Goal: Task Accomplishment & Management: Manage account settings

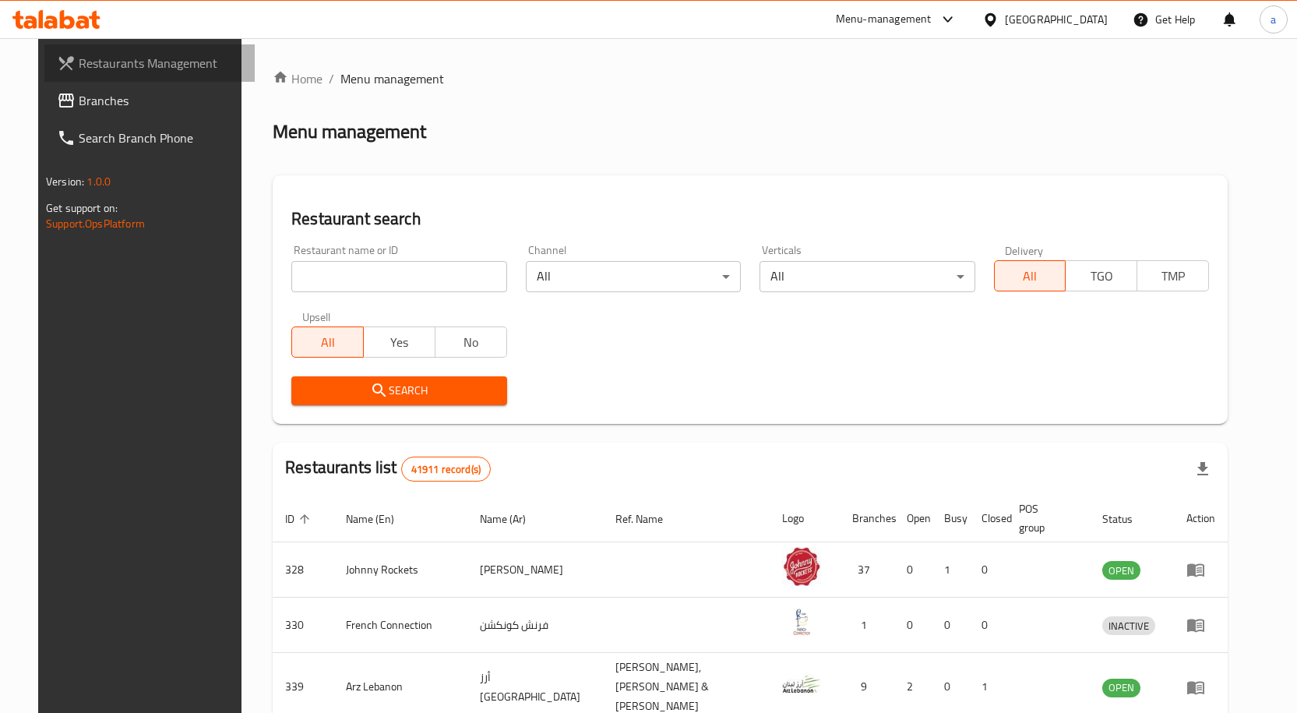
click at [89, 69] on span "Restaurants Management" at bounding box center [161, 63] width 164 height 19
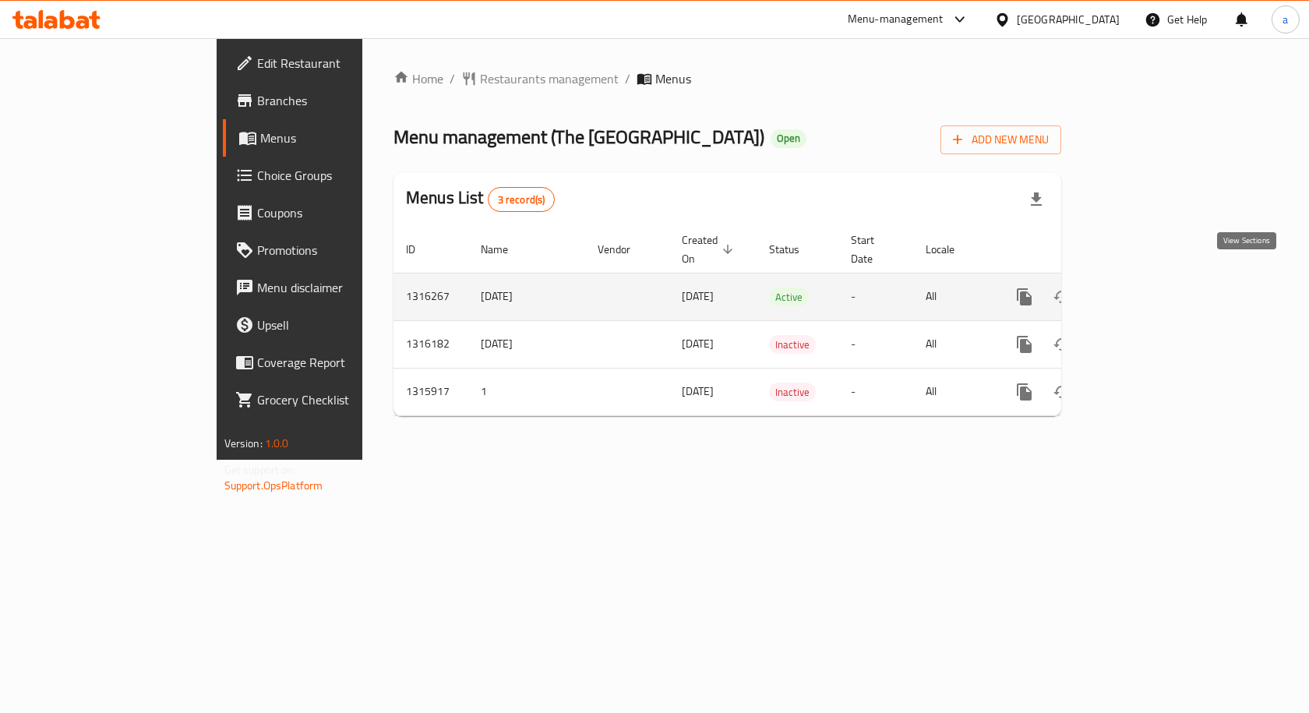
click at [1144, 290] on icon "enhanced table" at bounding box center [1137, 297] width 14 height 14
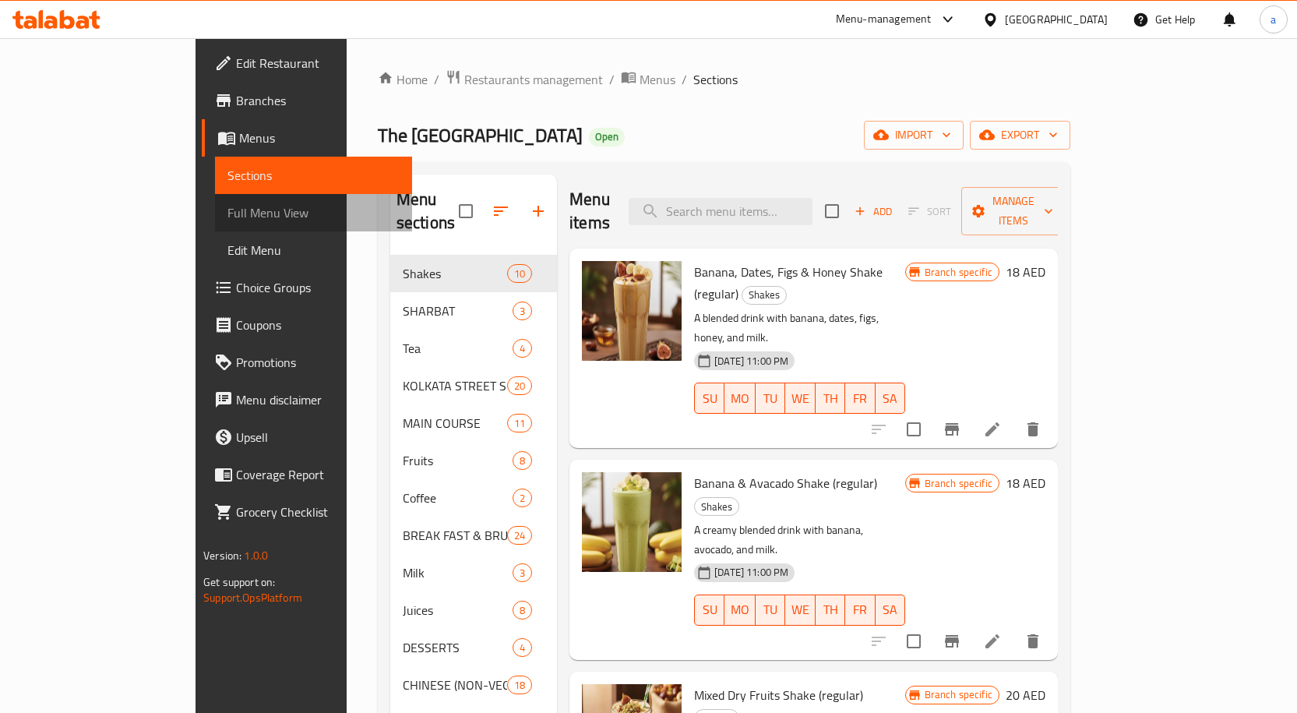
click at [227, 213] on span "Full Menu View" at bounding box center [313, 212] width 172 height 19
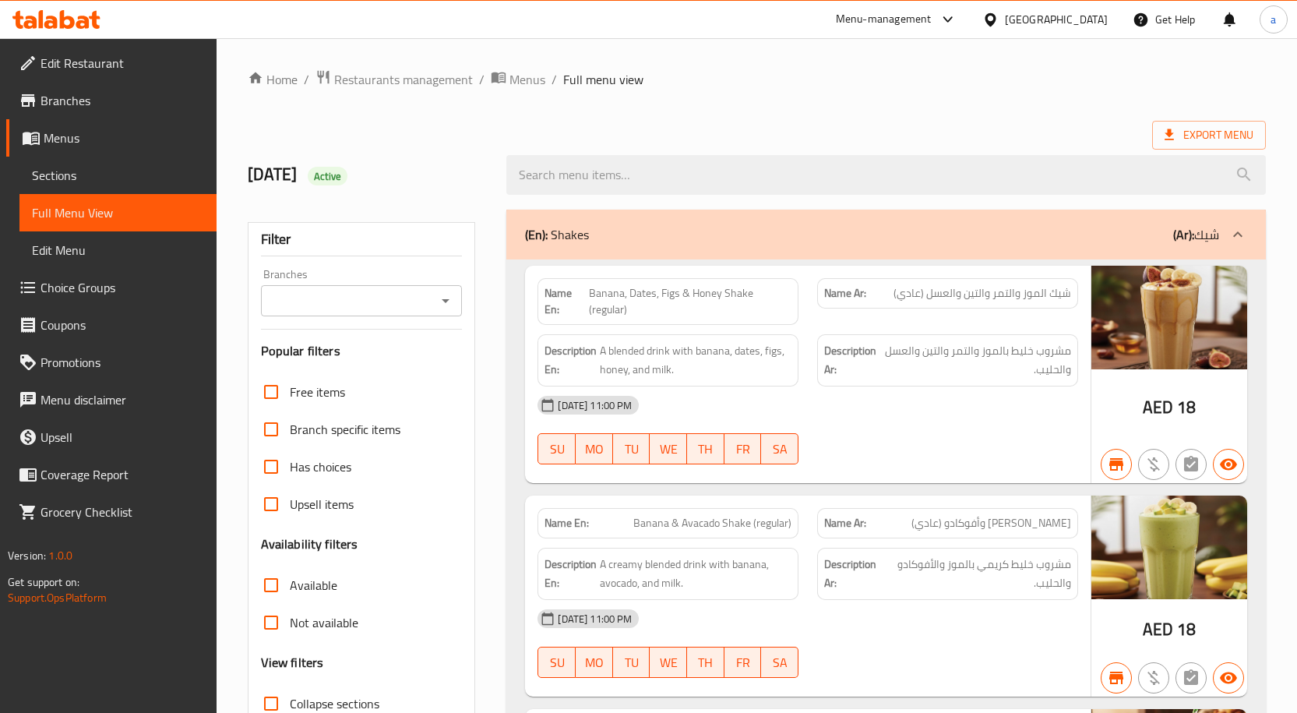
click at [1231, 234] on icon at bounding box center [1237, 234] width 19 height 19
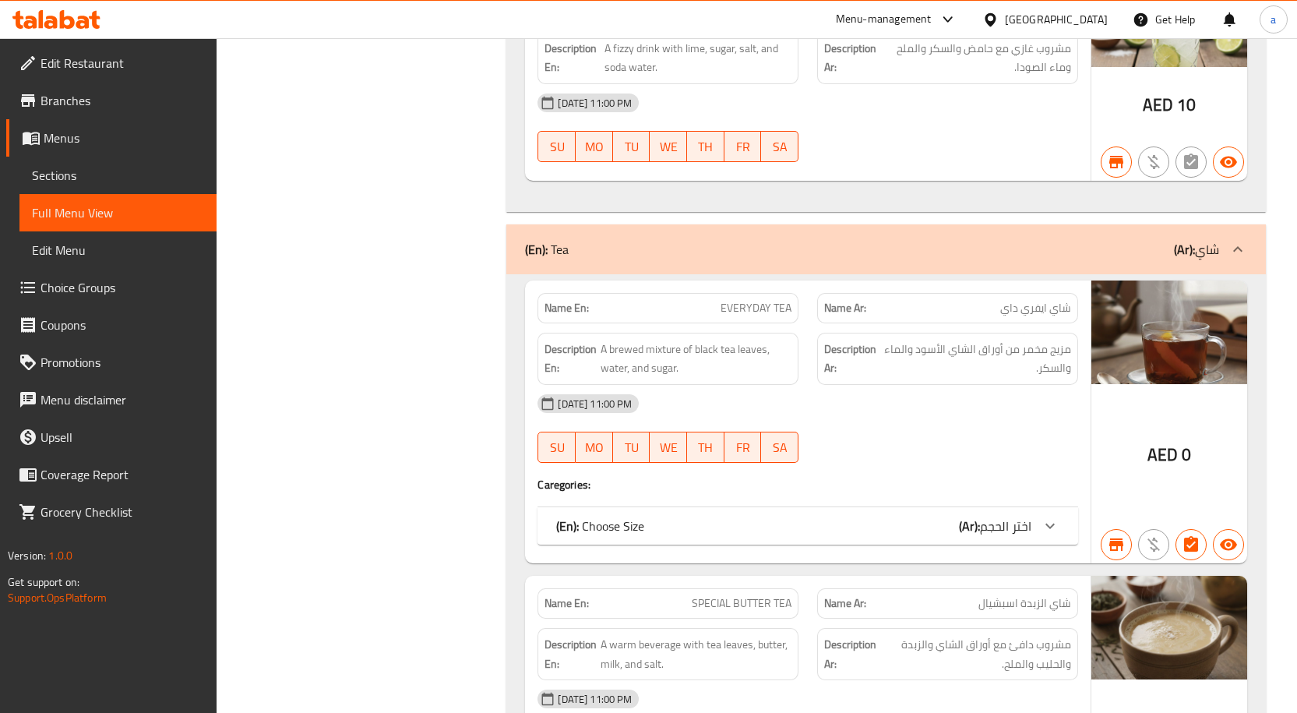
scroll to position [545, 0]
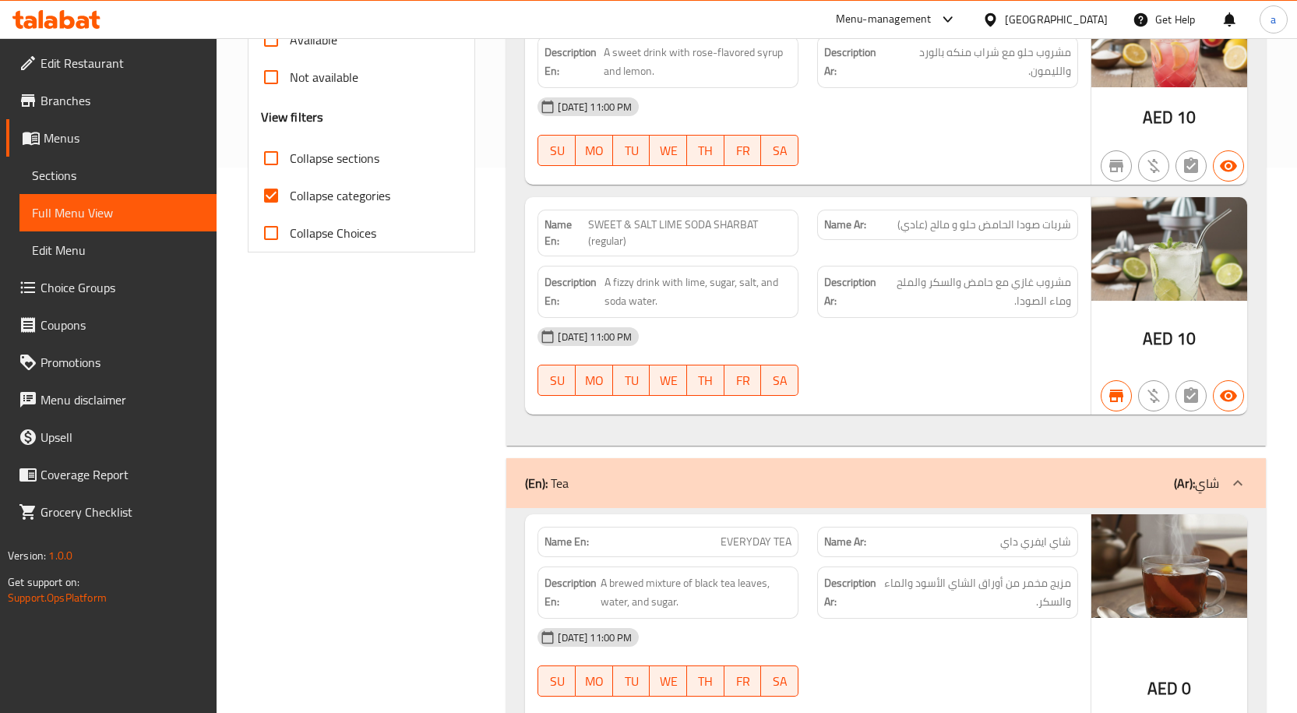
click at [1218, 479] on p "(Ar): شاي" at bounding box center [1196, 483] width 45 height 19
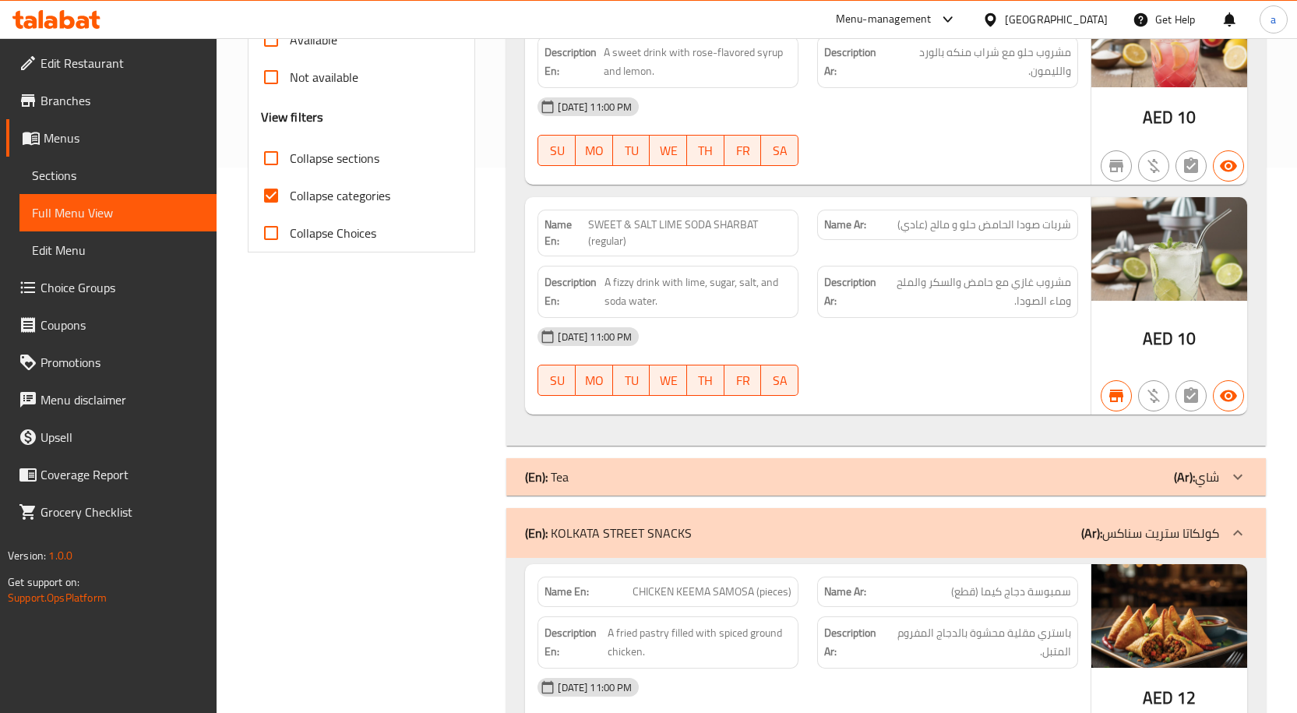
click at [1214, 526] on p "(Ar): كولكاتا ستريت سناكس" at bounding box center [1150, 532] width 138 height 19
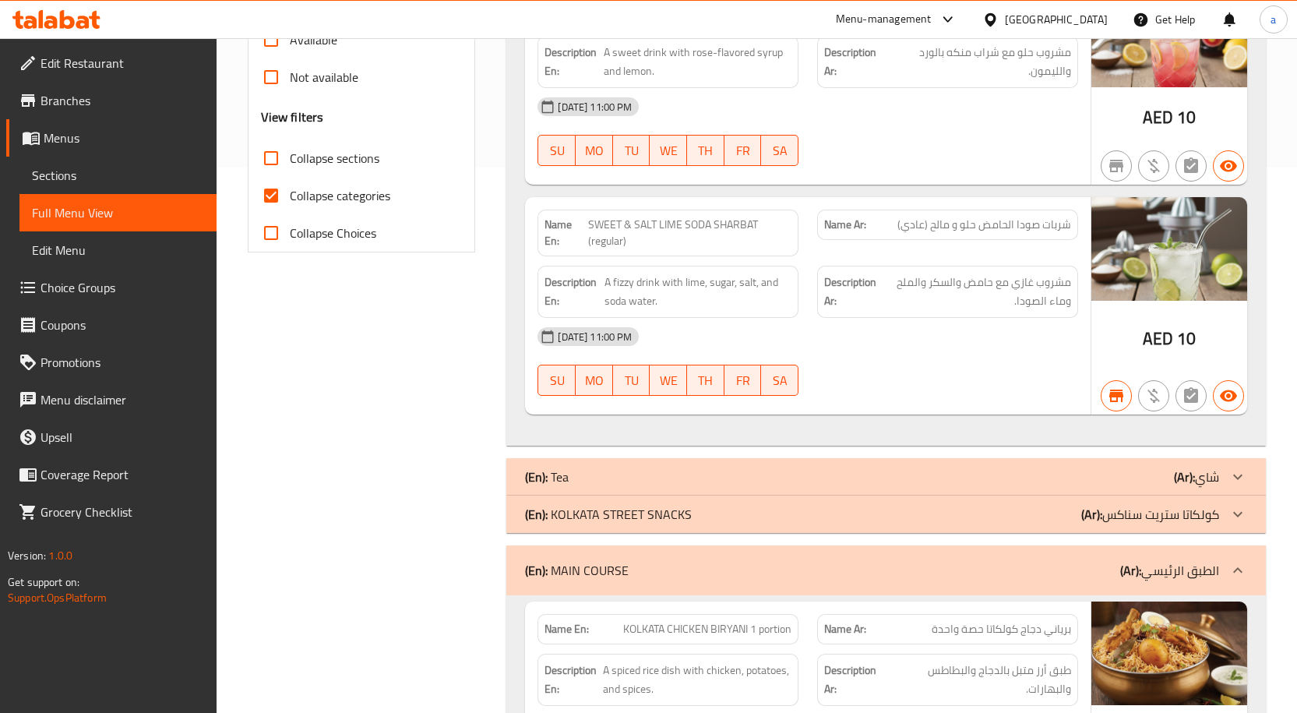
scroll to position [701, 0]
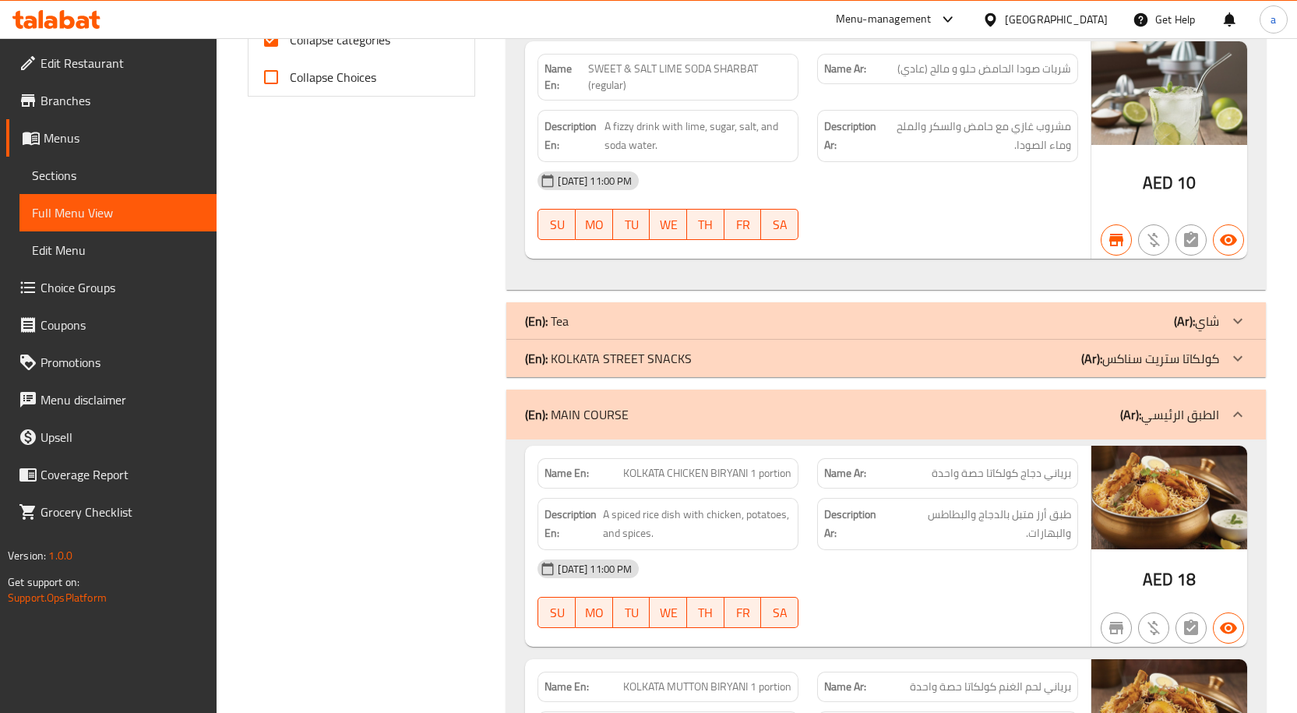
click at [1207, 417] on p "(Ar): الطبق الرئيسي" at bounding box center [1169, 414] width 99 height 19
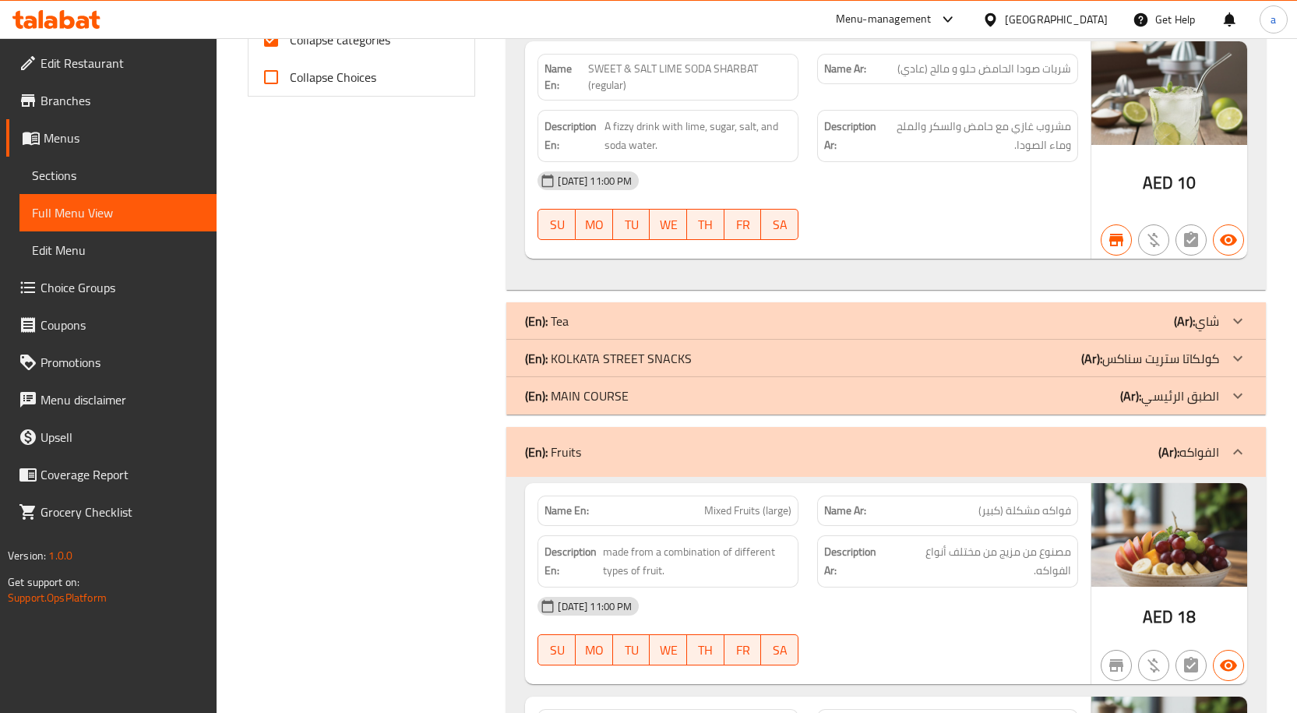
click at [1215, 448] on p "(Ar): الفواكه" at bounding box center [1188, 451] width 61 height 19
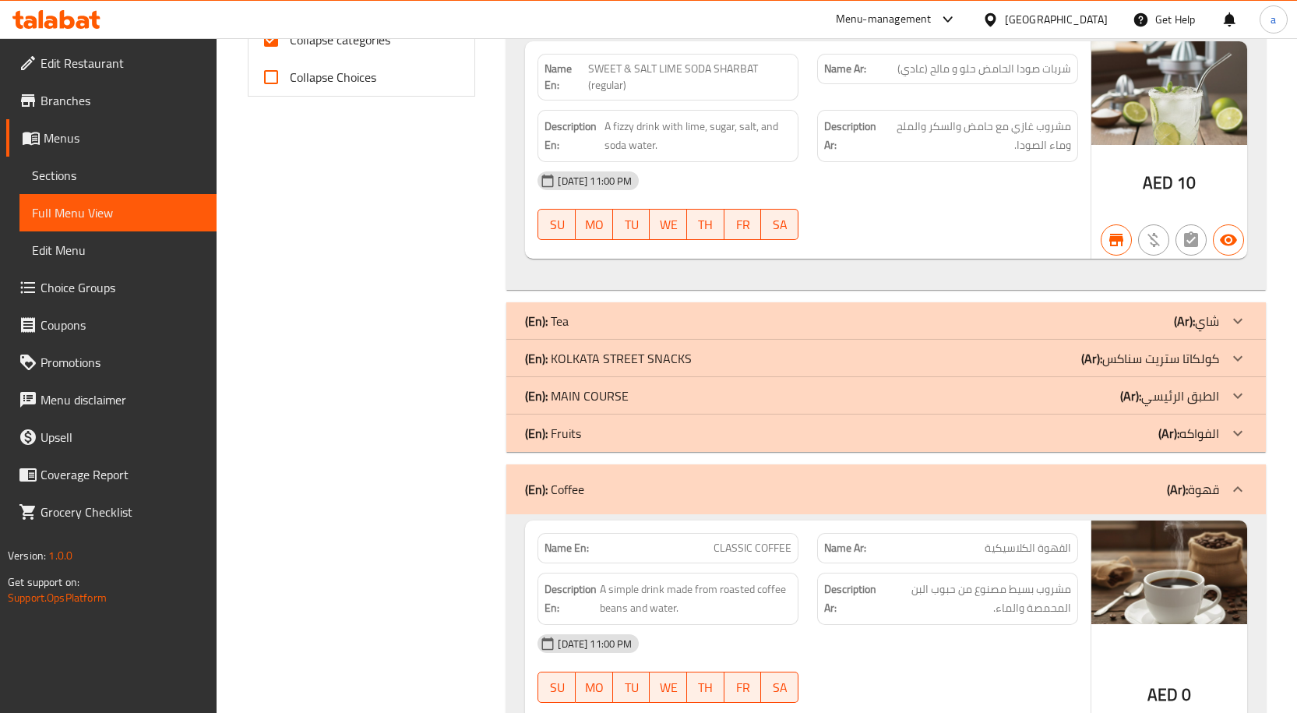
scroll to position [935, 0]
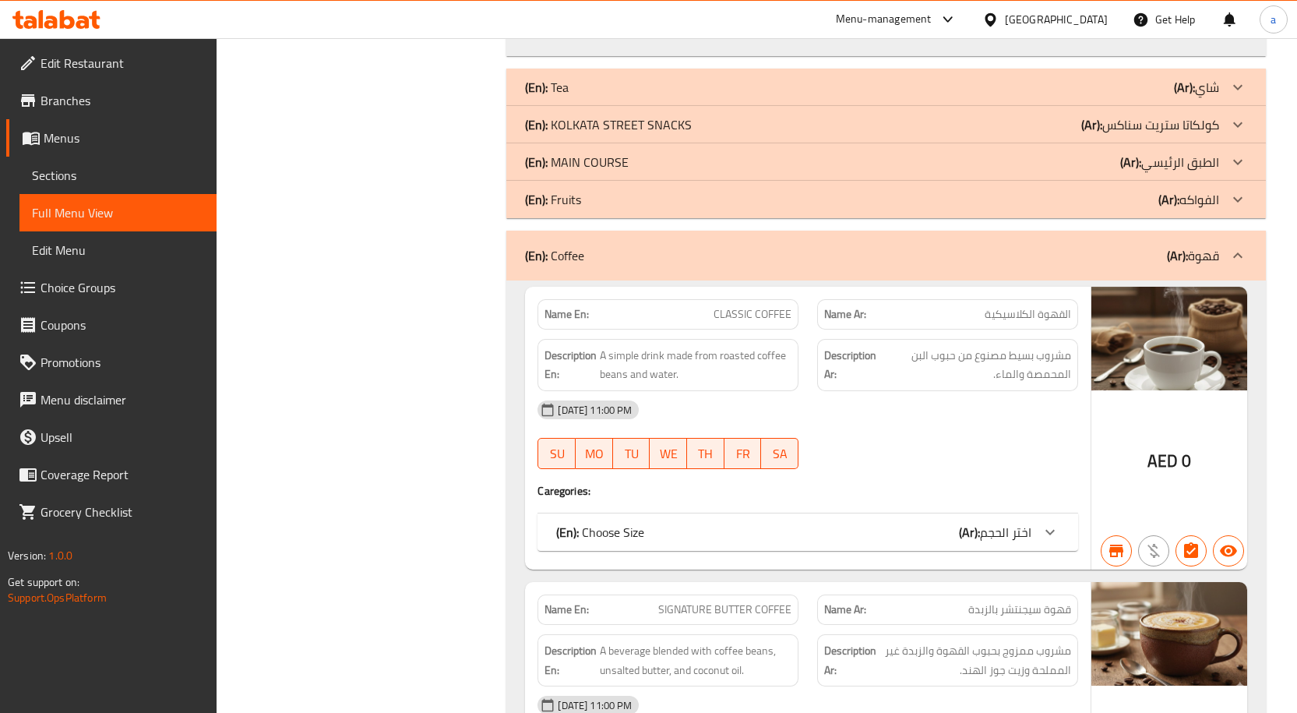
click at [1212, 261] on p "(Ar): قهوة" at bounding box center [1193, 255] width 52 height 19
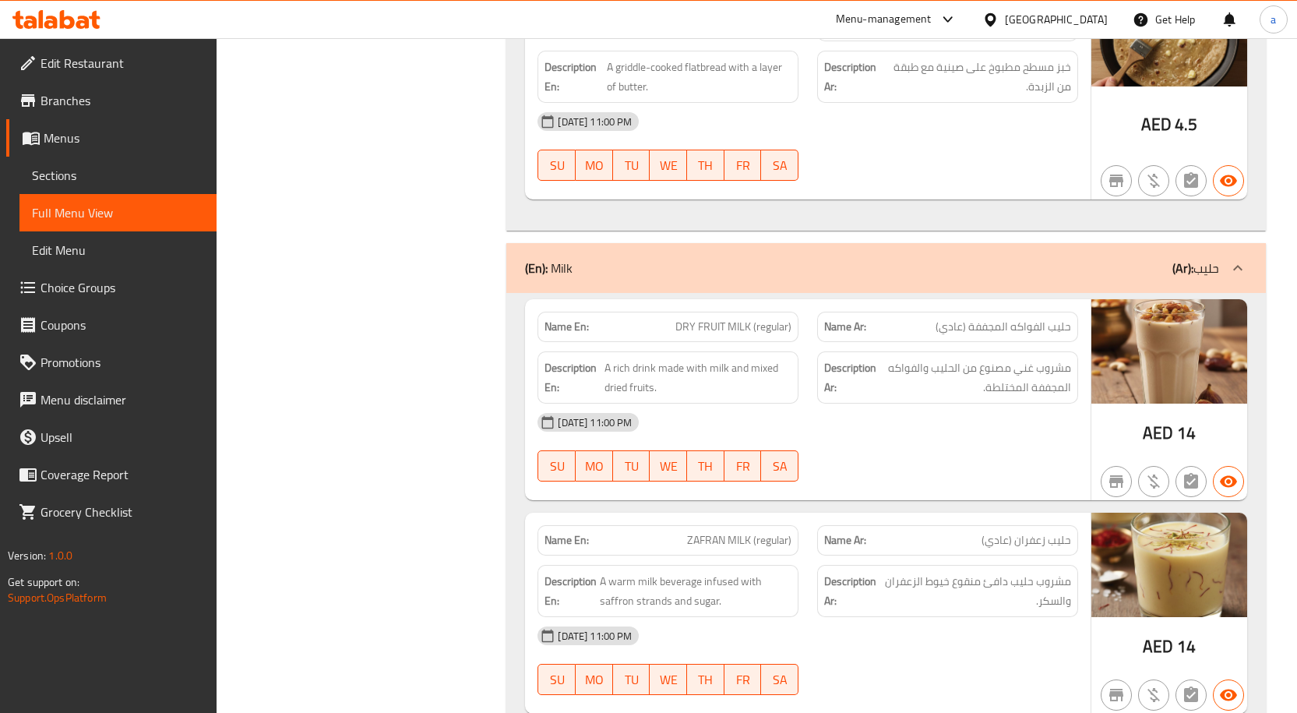
scroll to position [6310, 0]
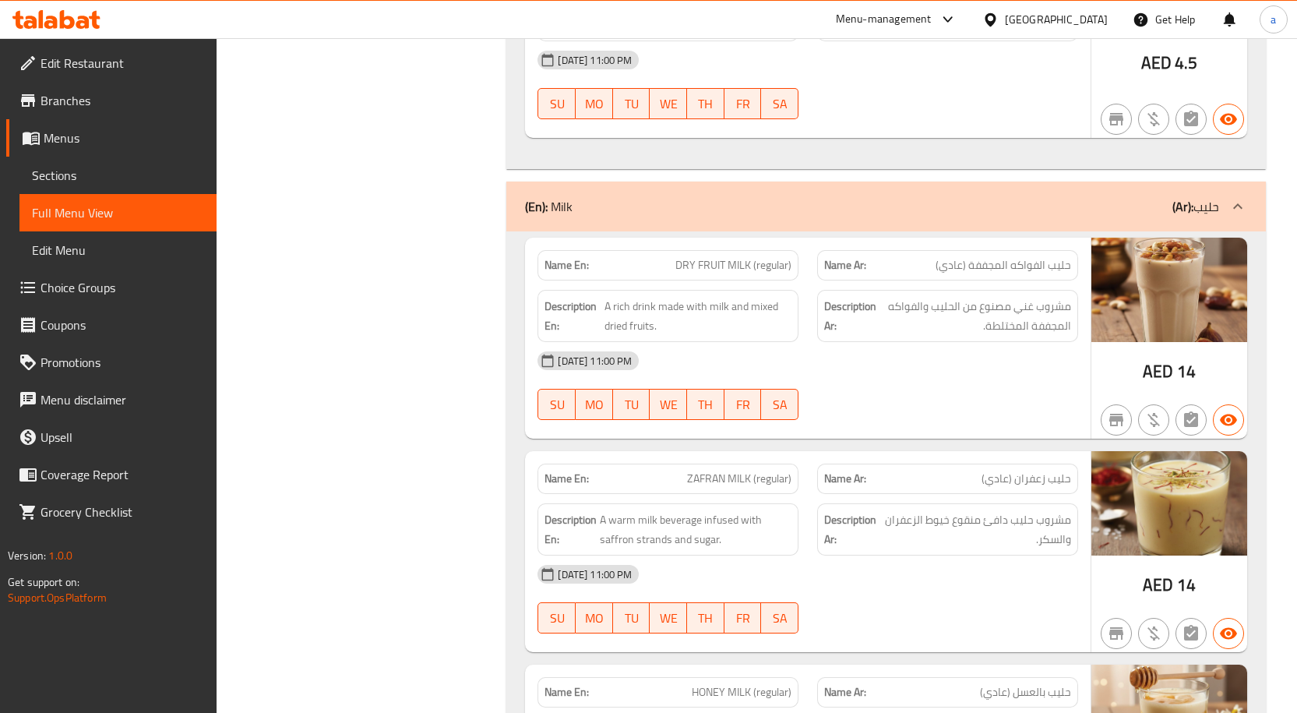
click at [1205, 216] on p "(Ar): حليب" at bounding box center [1195, 206] width 47 height 19
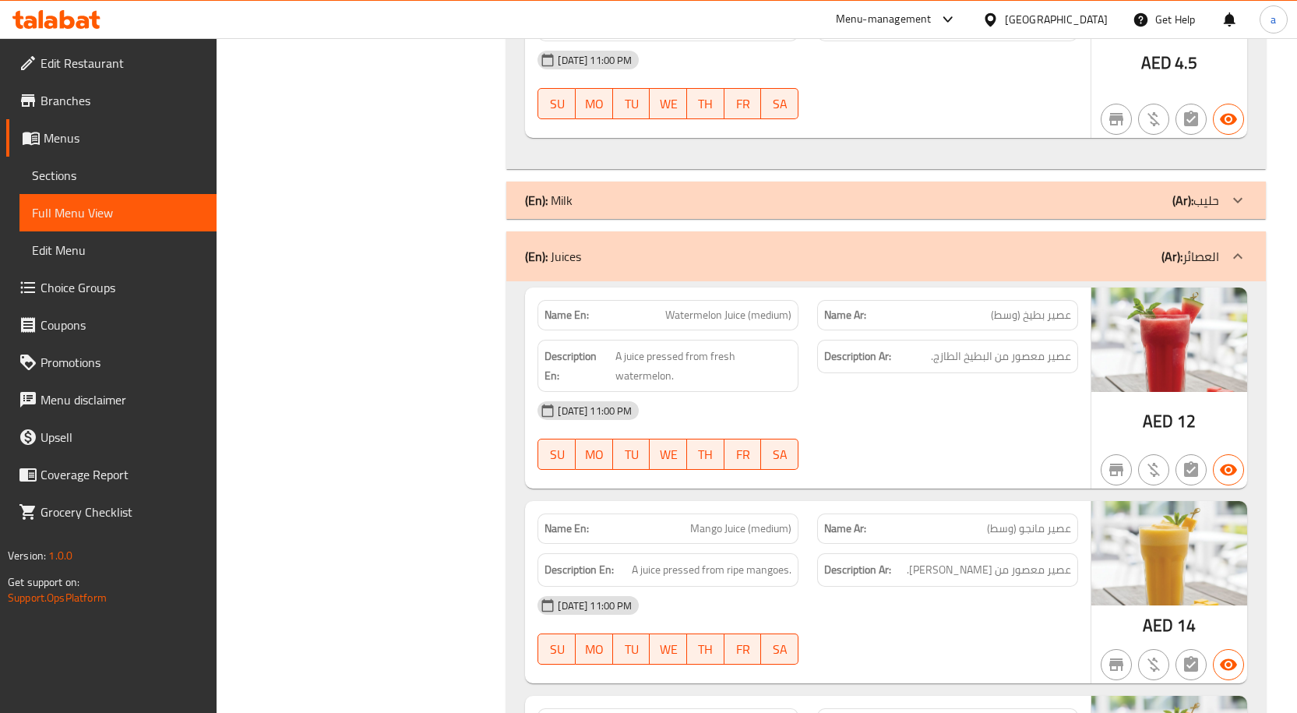
click at [1204, 266] on p "(Ar): العصائر" at bounding box center [1190, 256] width 58 height 19
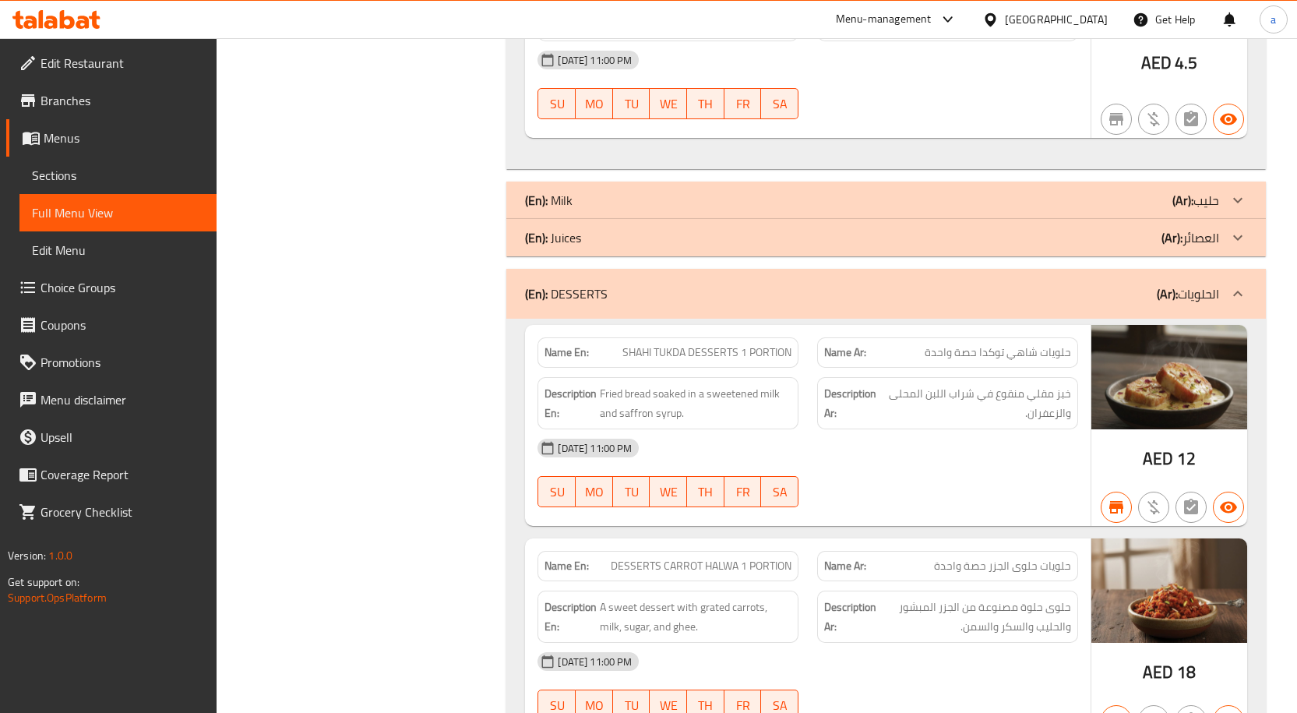
click at [1204, 301] on div "(En): DESSERTS (Ar): الحلويات" at bounding box center [886, 294] width 760 height 50
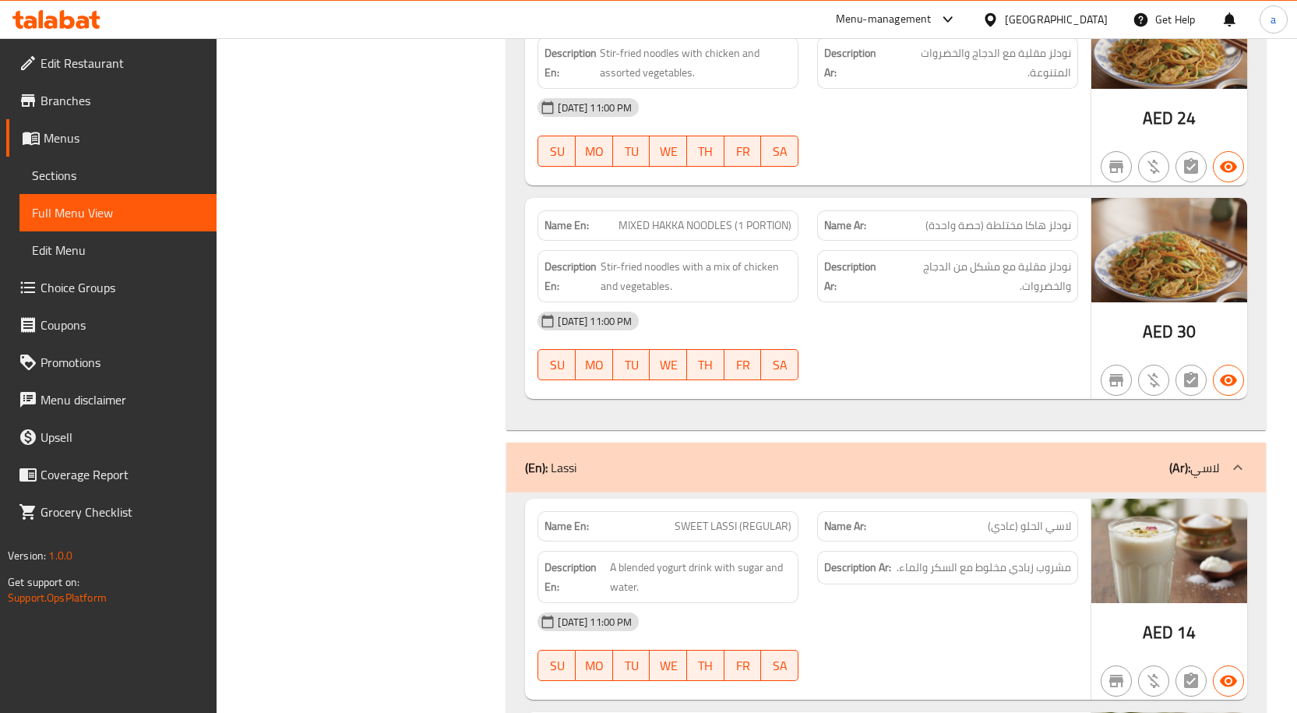
scroll to position [10438, 0]
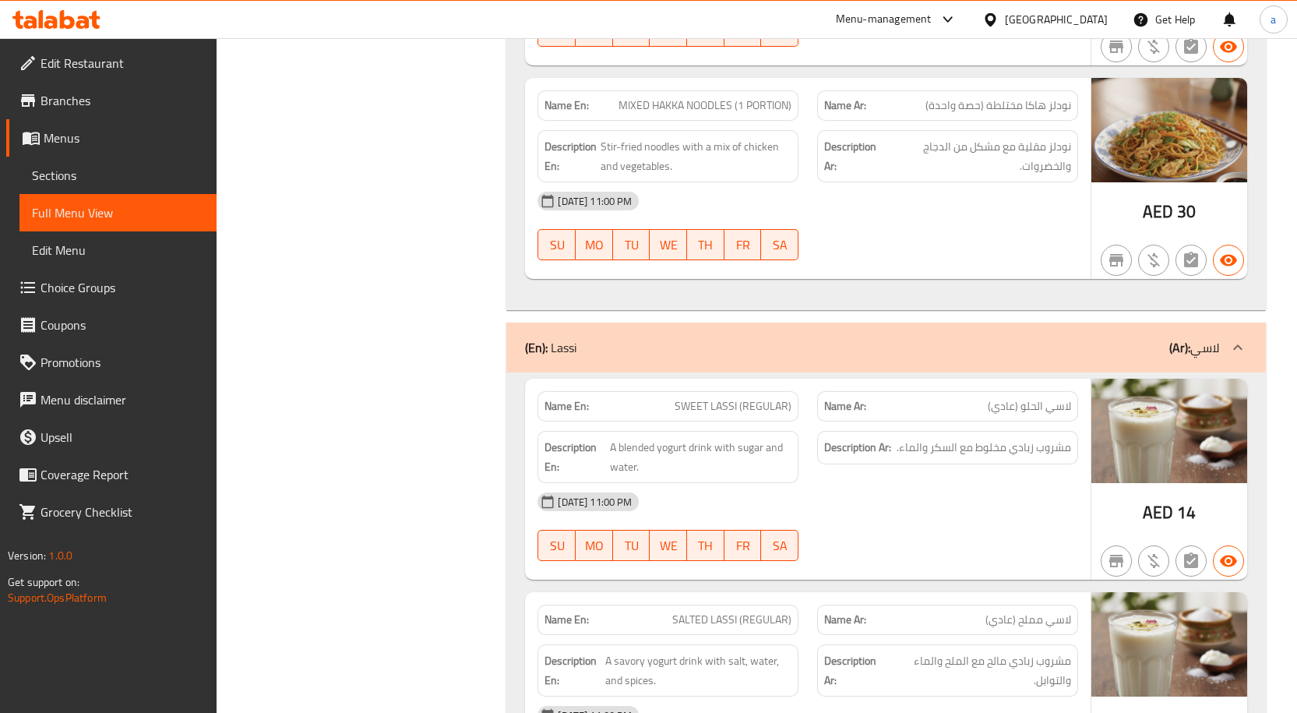
click at [1187, 343] on b "(Ar):" at bounding box center [1179, 347] width 21 height 23
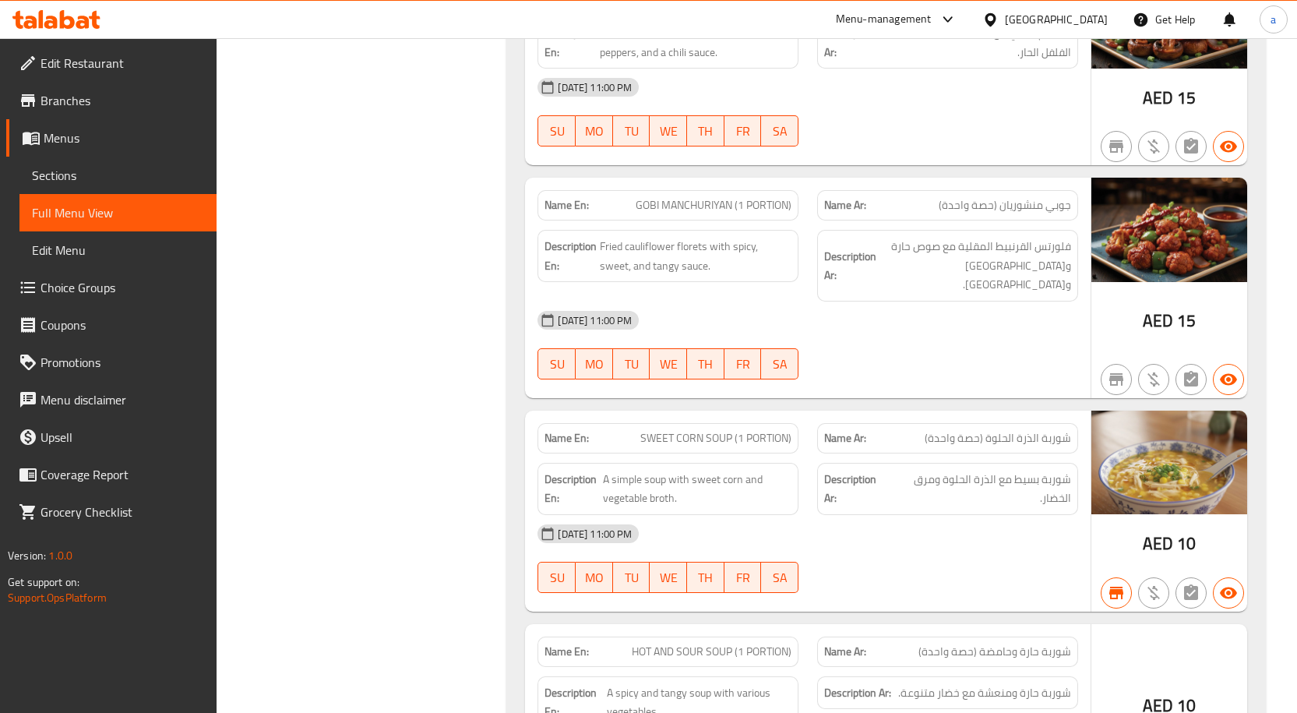
scroll to position [11485, 0]
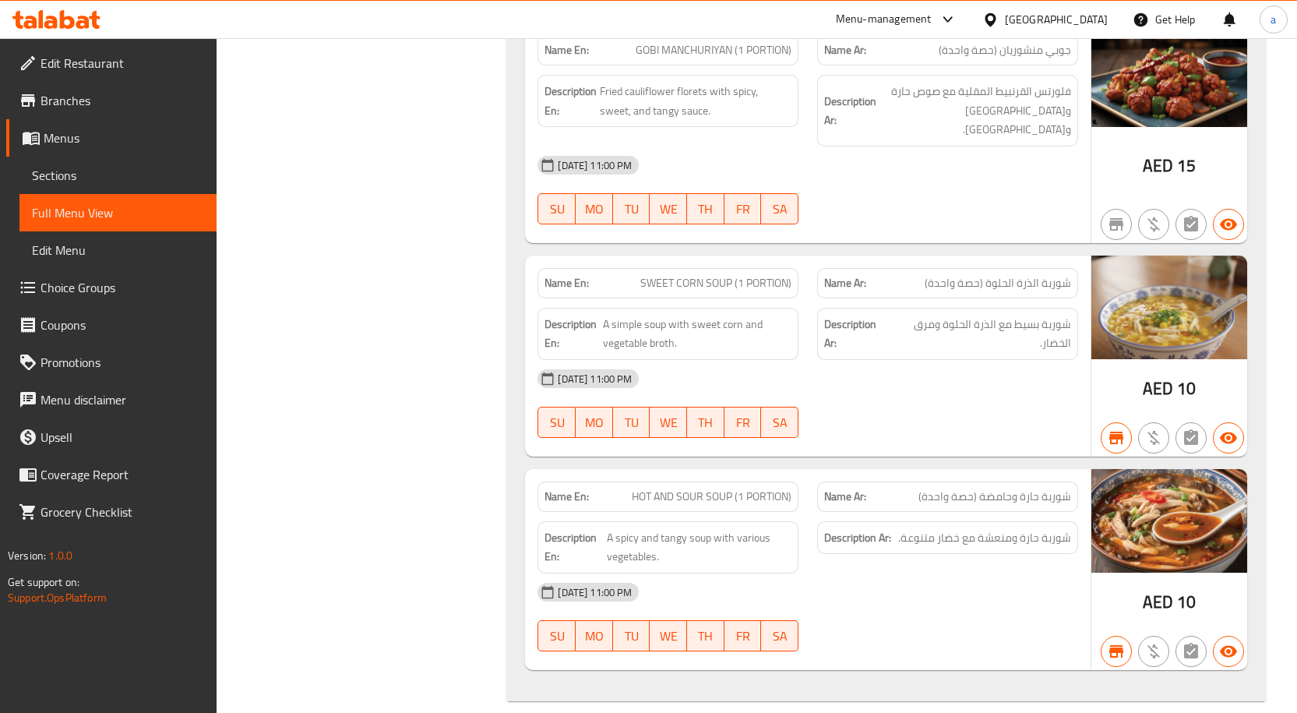
click at [64, 144] on span "Menus" at bounding box center [124, 138] width 160 height 19
